Goal: Task Accomplishment & Management: Use online tool/utility

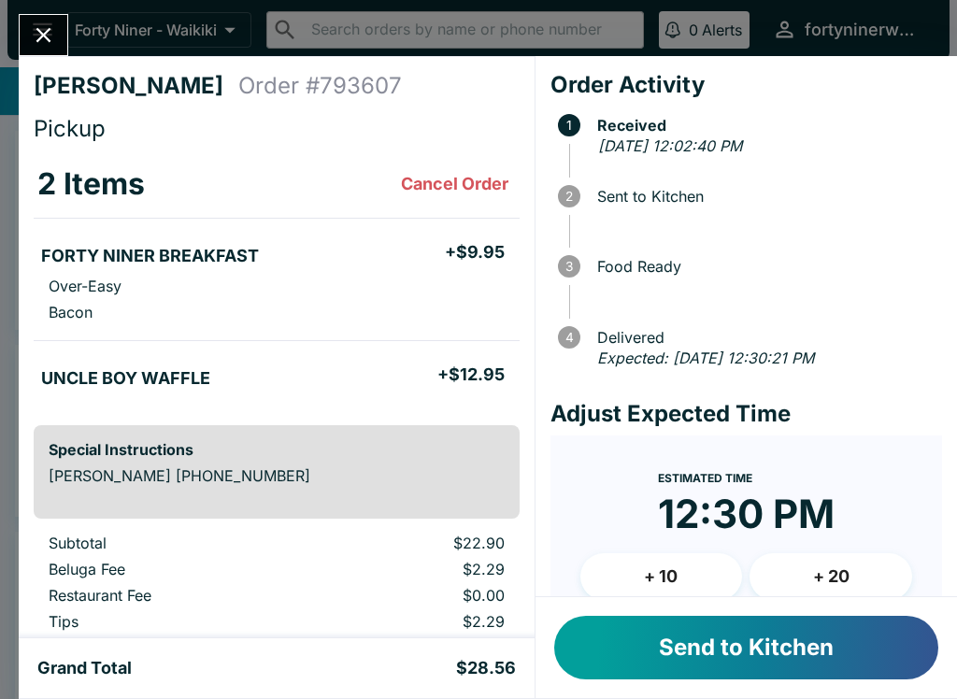
click at [707, 638] on button "Send to Kitchen" at bounding box center [746, 648] width 384 height 64
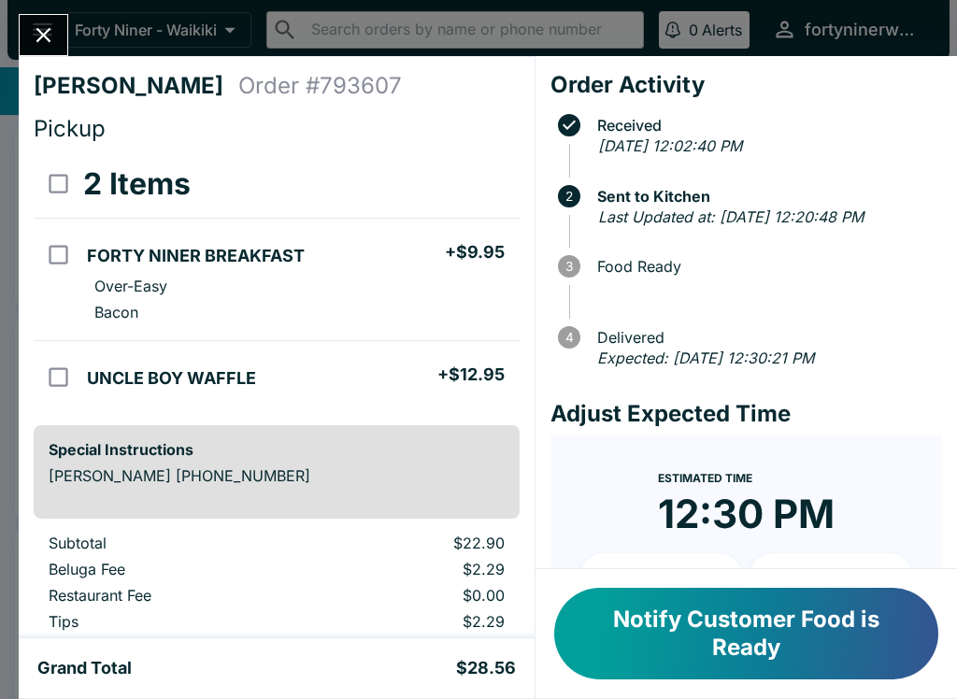
click at [47, 38] on icon "Close" at bounding box center [43, 35] width 15 height 15
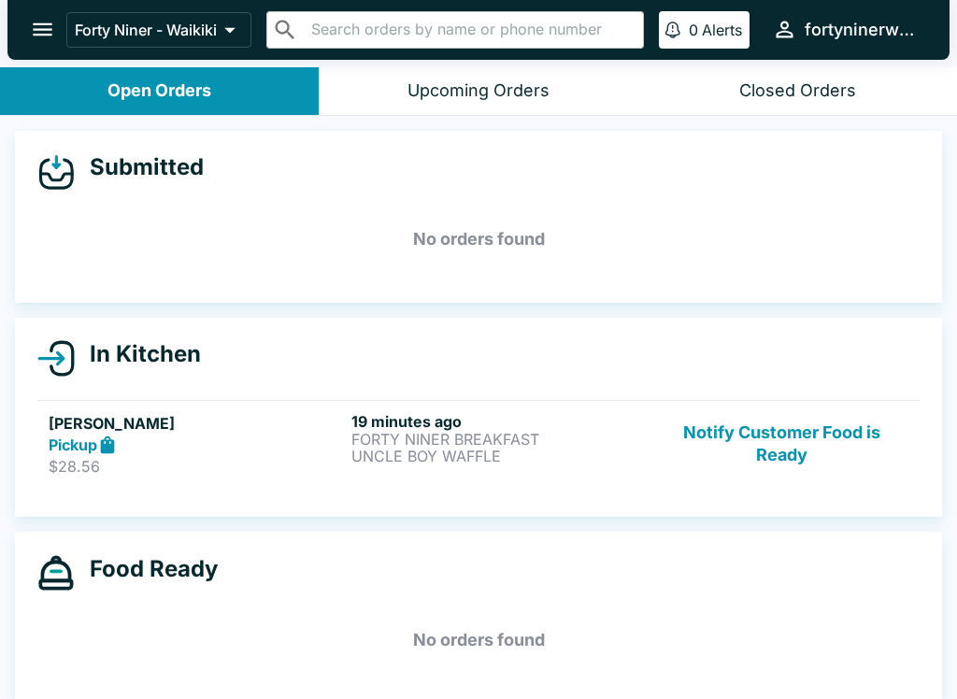
click at [790, 463] on button "Notify Customer Food is Ready" at bounding box center [781, 444] width 253 height 64
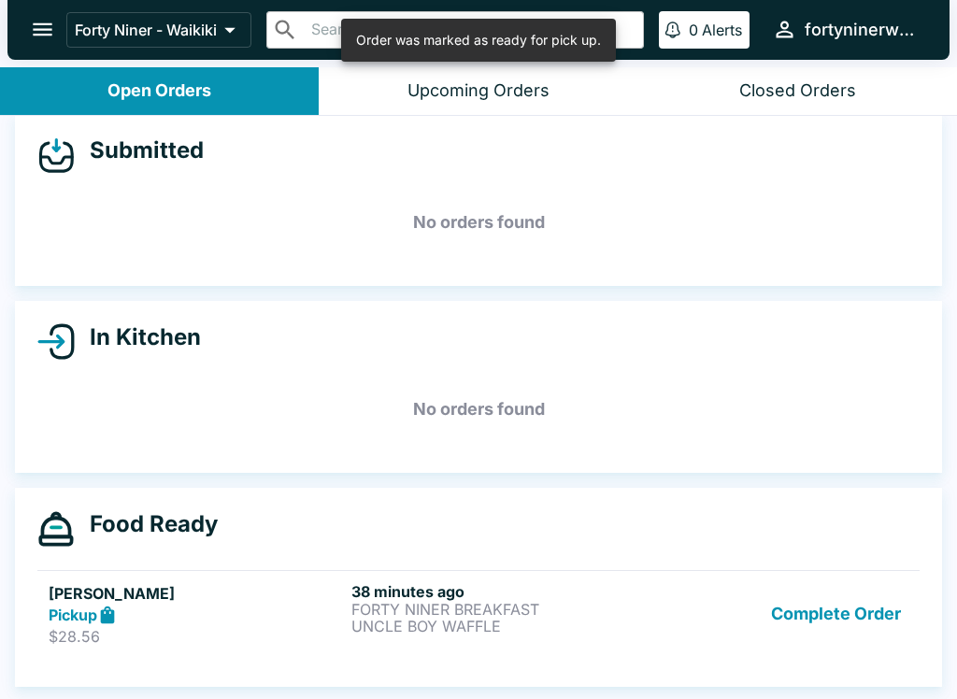
scroll to position [17, 0]
click at [829, 616] on button "Complete Order" at bounding box center [835, 614] width 145 height 64
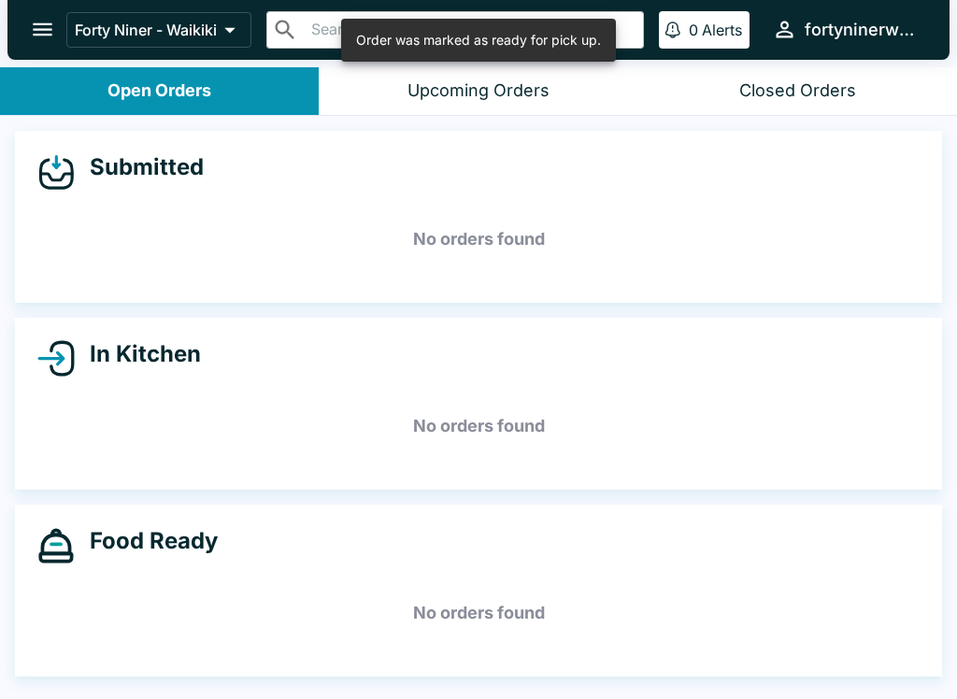
scroll to position [0, 0]
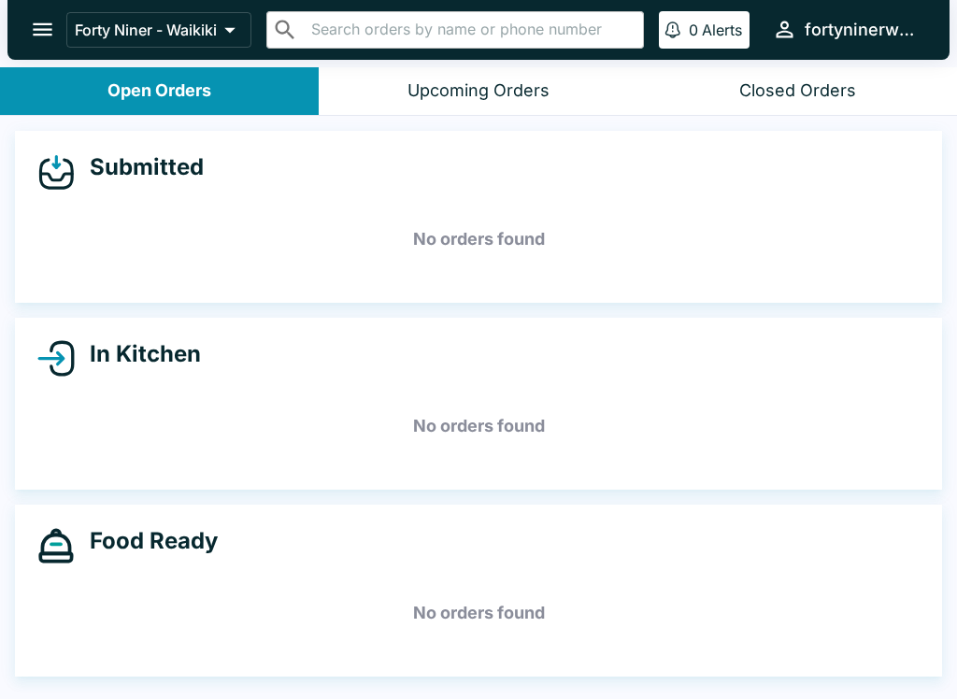
click at [46, 36] on icon "open drawer" at bounding box center [42, 29] width 25 height 25
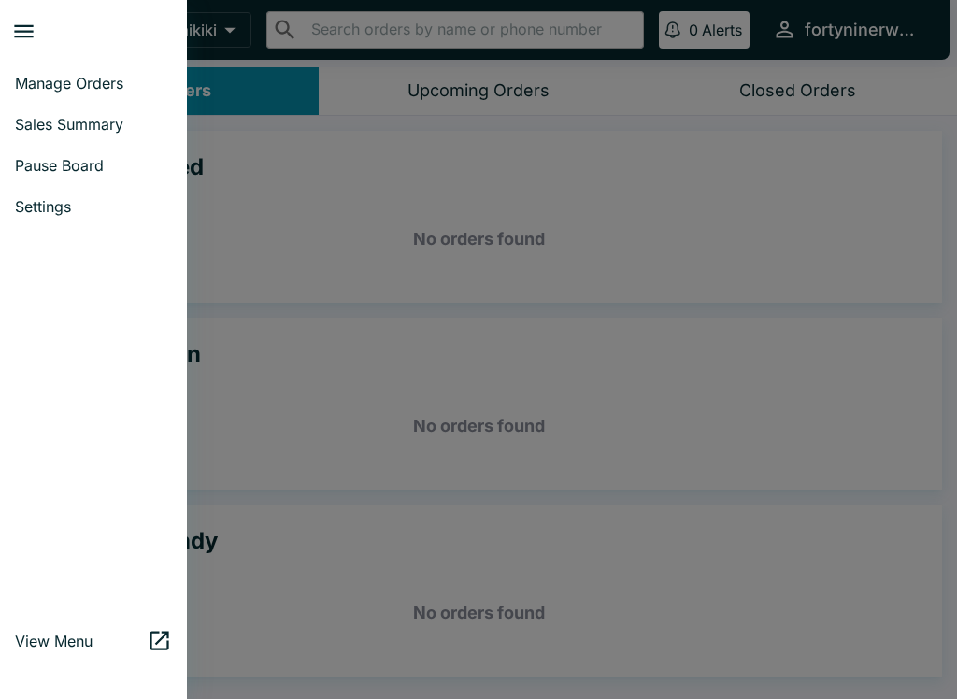
click at [61, 134] on link "Sales Summary" at bounding box center [93, 124] width 187 height 41
select select "03:00"
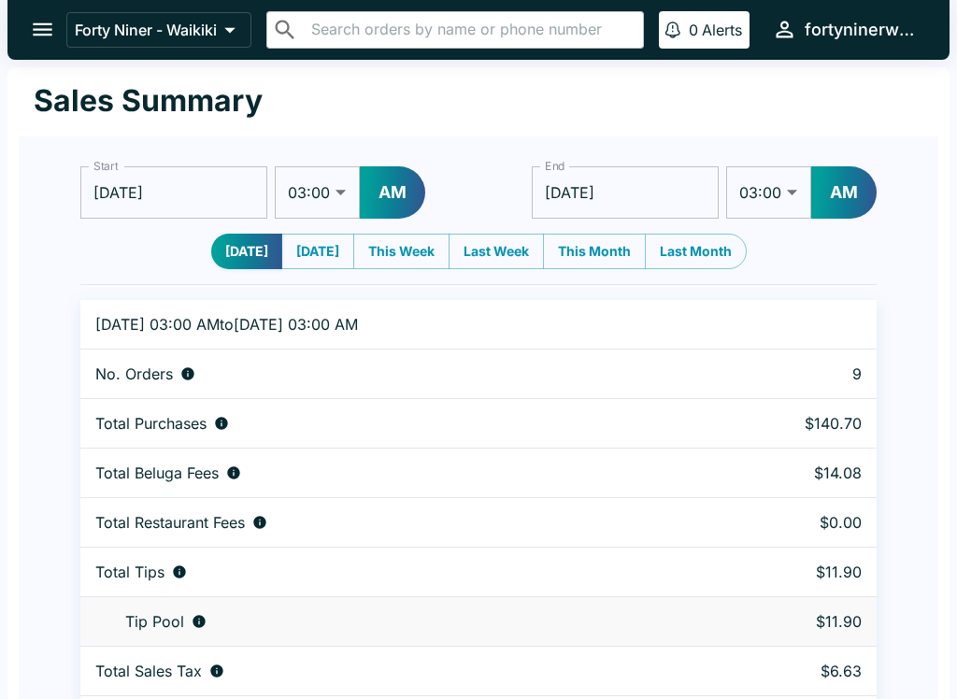
click at [46, 31] on icon "open drawer" at bounding box center [43, 29] width 20 height 13
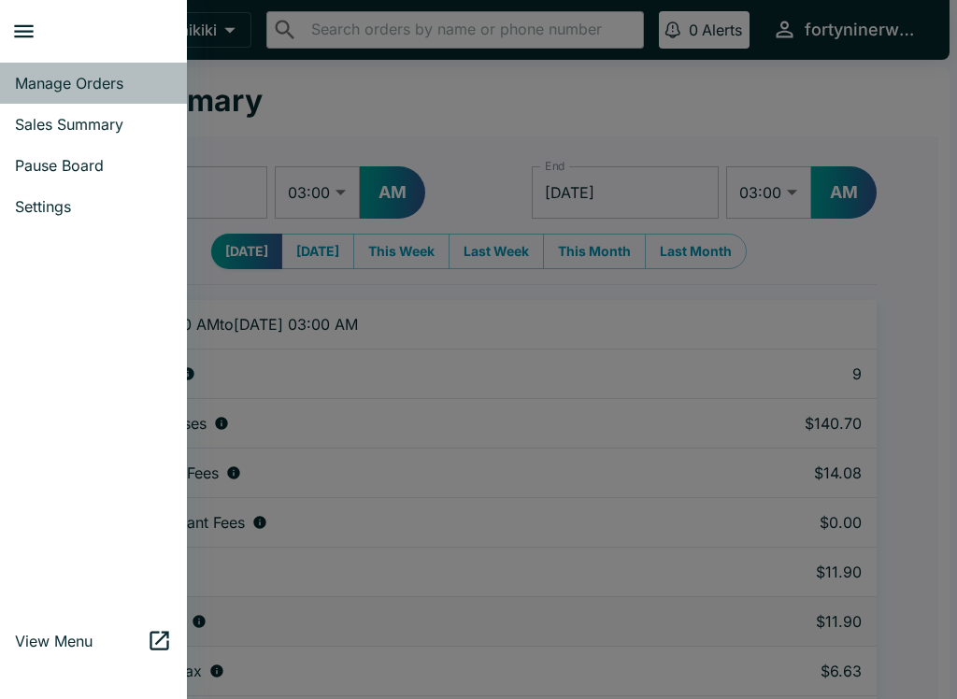
click at [65, 92] on link "Manage Orders" at bounding box center [93, 83] width 187 height 41
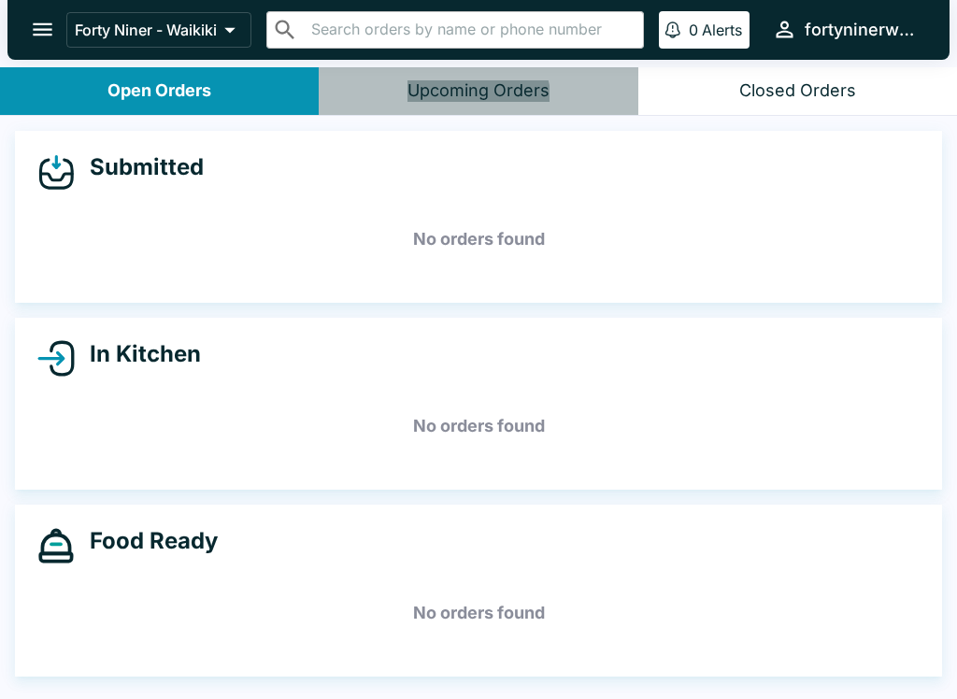
click at [277, 677] on div "Submitted No orders found In Kitchen No orders found Food Ready No orders found" at bounding box center [478, 409] width 957 height 587
click at [823, 547] on div "Food Ready" at bounding box center [478, 545] width 882 height 37
